Goal: Information Seeking & Learning: Learn about a topic

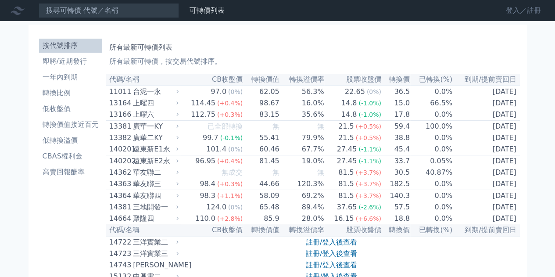
click at [509, 8] on link "登入／註冊" at bounding box center [523, 11] width 49 height 14
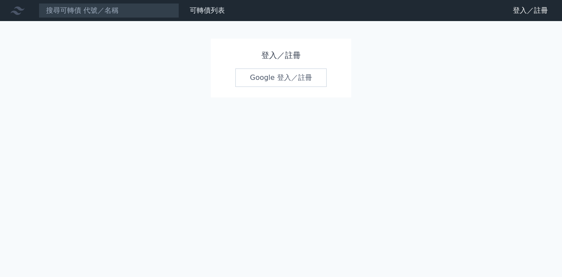
click at [287, 80] on link "Google 登入／註冊" at bounding box center [280, 78] width 91 height 18
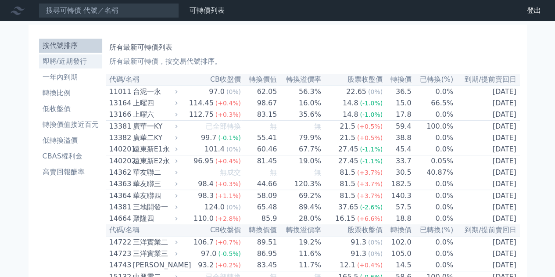
click at [58, 65] on li "即將/近期發行" at bounding box center [70, 61] width 63 height 11
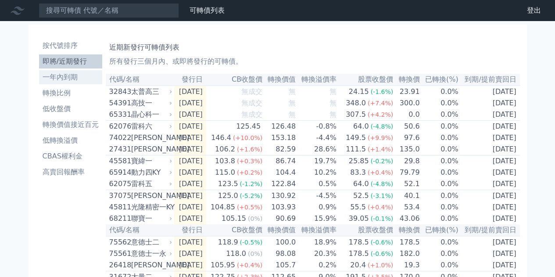
click at [72, 72] on li "一年內到期" at bounding box center [70, 77] width 63 height 11
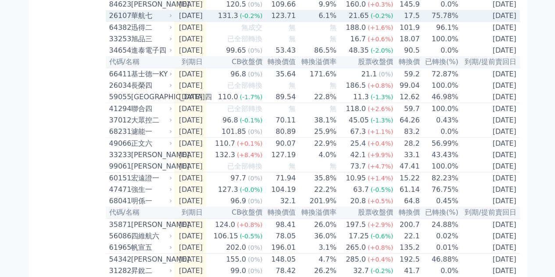
scroll to position [922, 0]
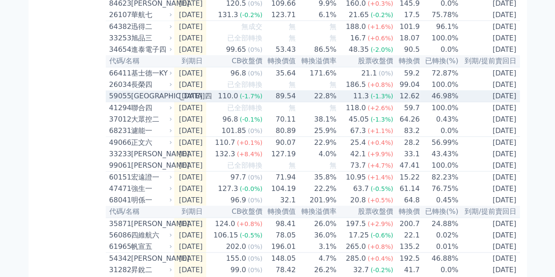
drag, startPoint x: 347, startPoint y: 166, endPoint x: 340, endPoint y: 169, distance: 7.9
drag, startPoint x: 340, startPoint y: 169, endPoint x: 313, endPoint y: 155, distance: 30.0
click at [313, 90] on td "無" at bounding box center [316, 84] width 41 height 11
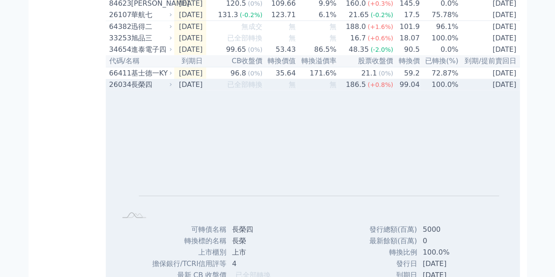
click at [317, 90] on td "無" at bounding box center [316, 84] width 41 height 11
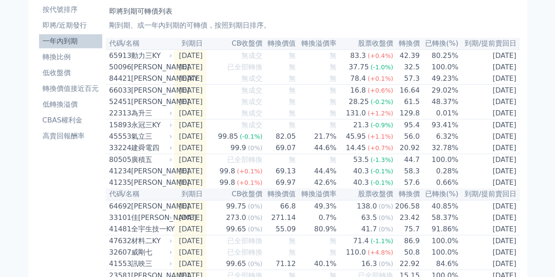
scroll to position [0, 0]
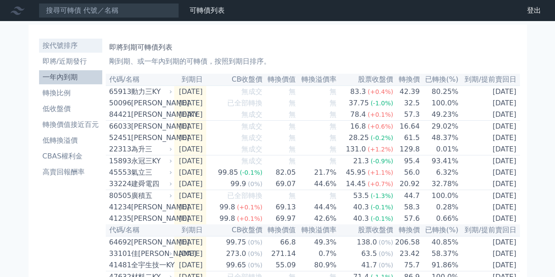
click at [64, 43] on li "按代號排序" at bounding box center [70, 45] width 63 height 11
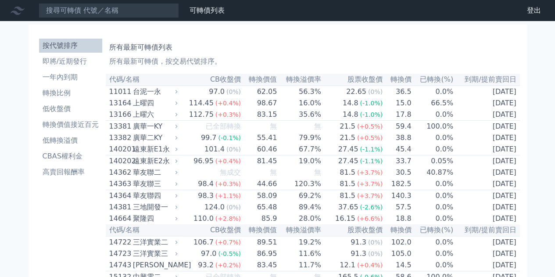
scroll to position [1346, 0]
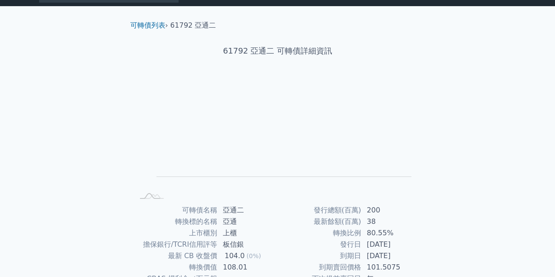
scroll to position [17, 0]
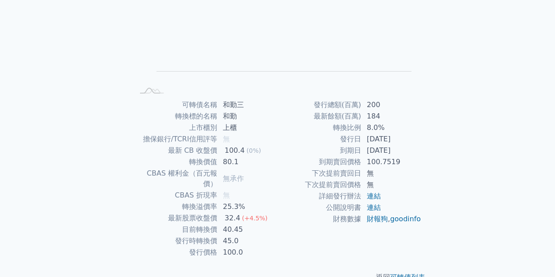
scroll to position [129, 0]
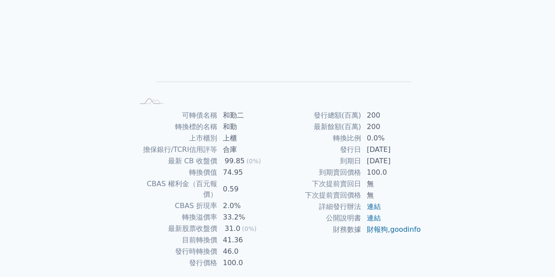
scroll to position [129, 0]
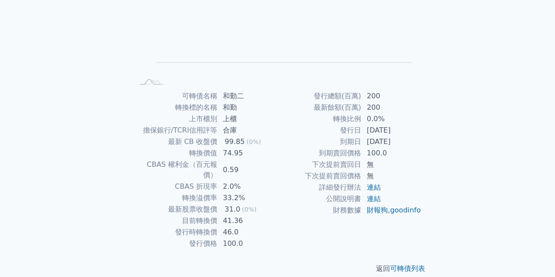
drag, startPoint x: 392, startPoint y: 256, endPoint x: 348, endPoint y: 246, distance: 45.4
click at [348, 249] on div "返回 可轉債列表" at bounding box center [277, 268] width 309 height 39
